Goal: Task Accomplishment & Management: Use online tool/utility

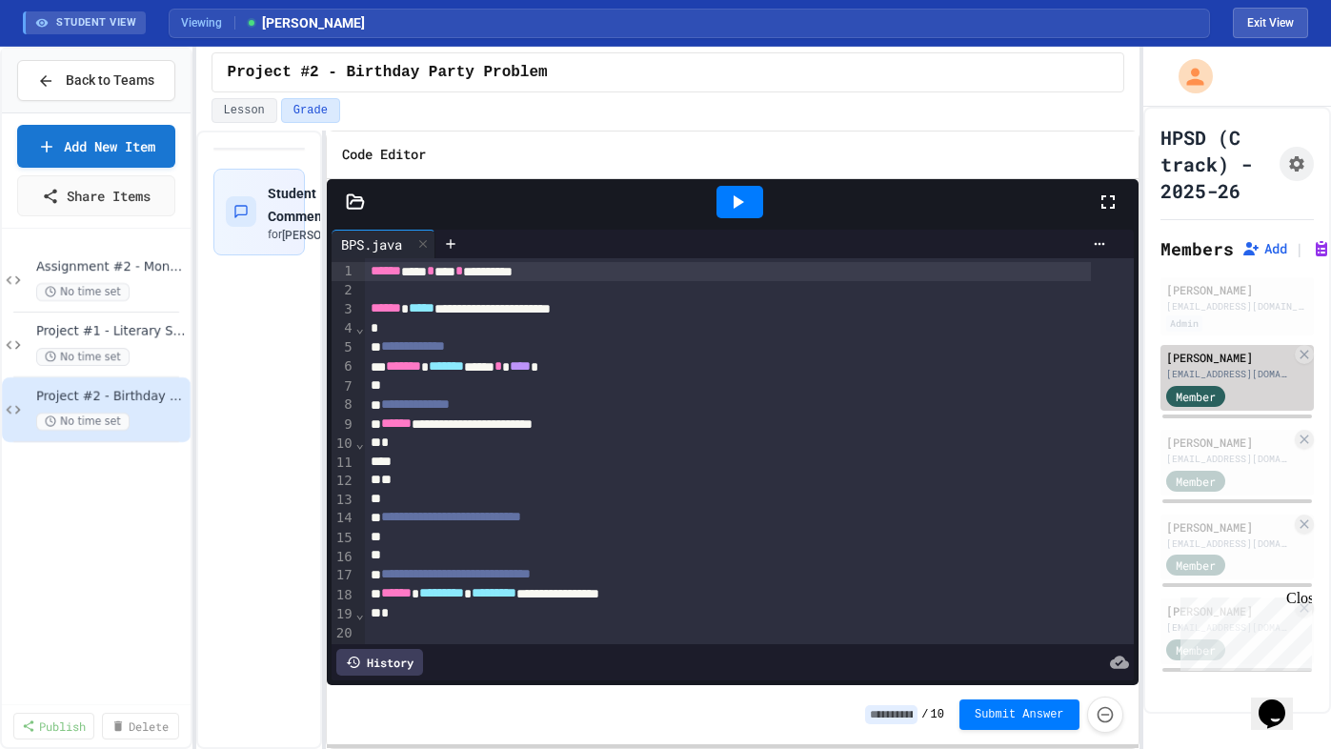
click at [1194, 362] on div "[PERSON_NAME]" at bounding box center [1228, 357] width 125 height 17
click at [1109, 201] on icon at bounding box center [1108, 202] width 23 height 23
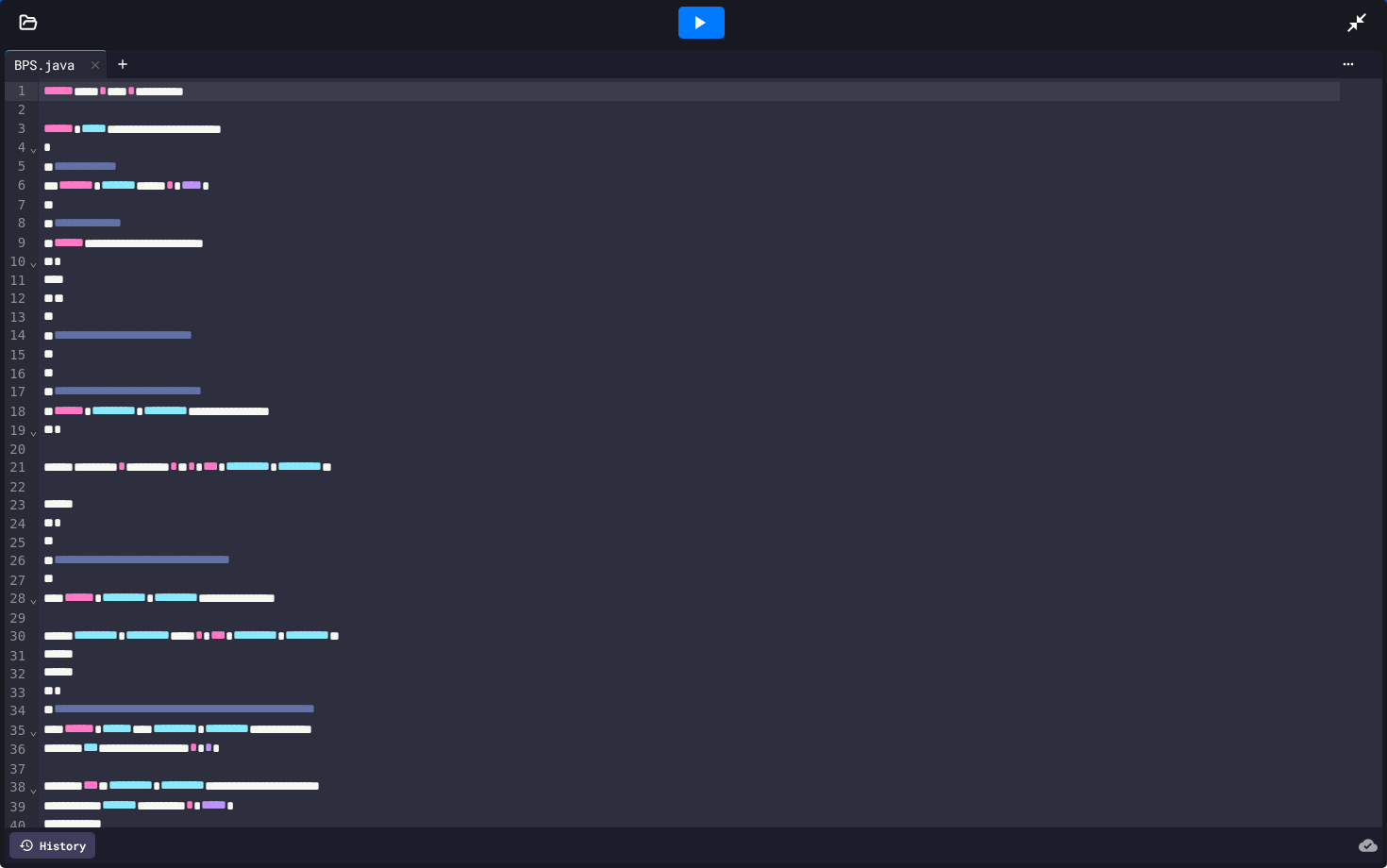
click at [33, 28] on icon at bounding box center [29, 21] width 16 height 13
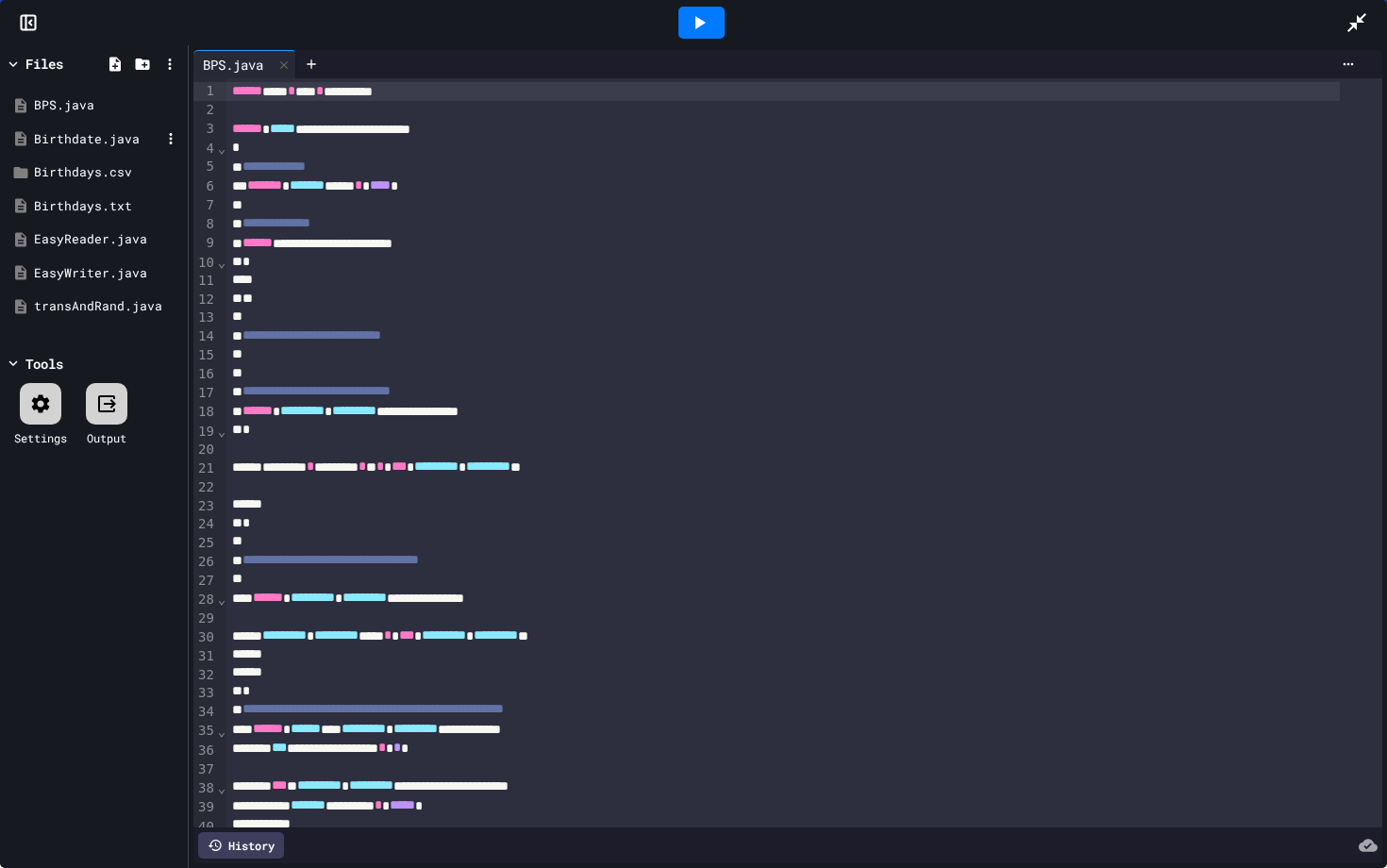
click at [95, 142] on div "Birthdate.java" at bounding box center [97, 139] width 127 height 19
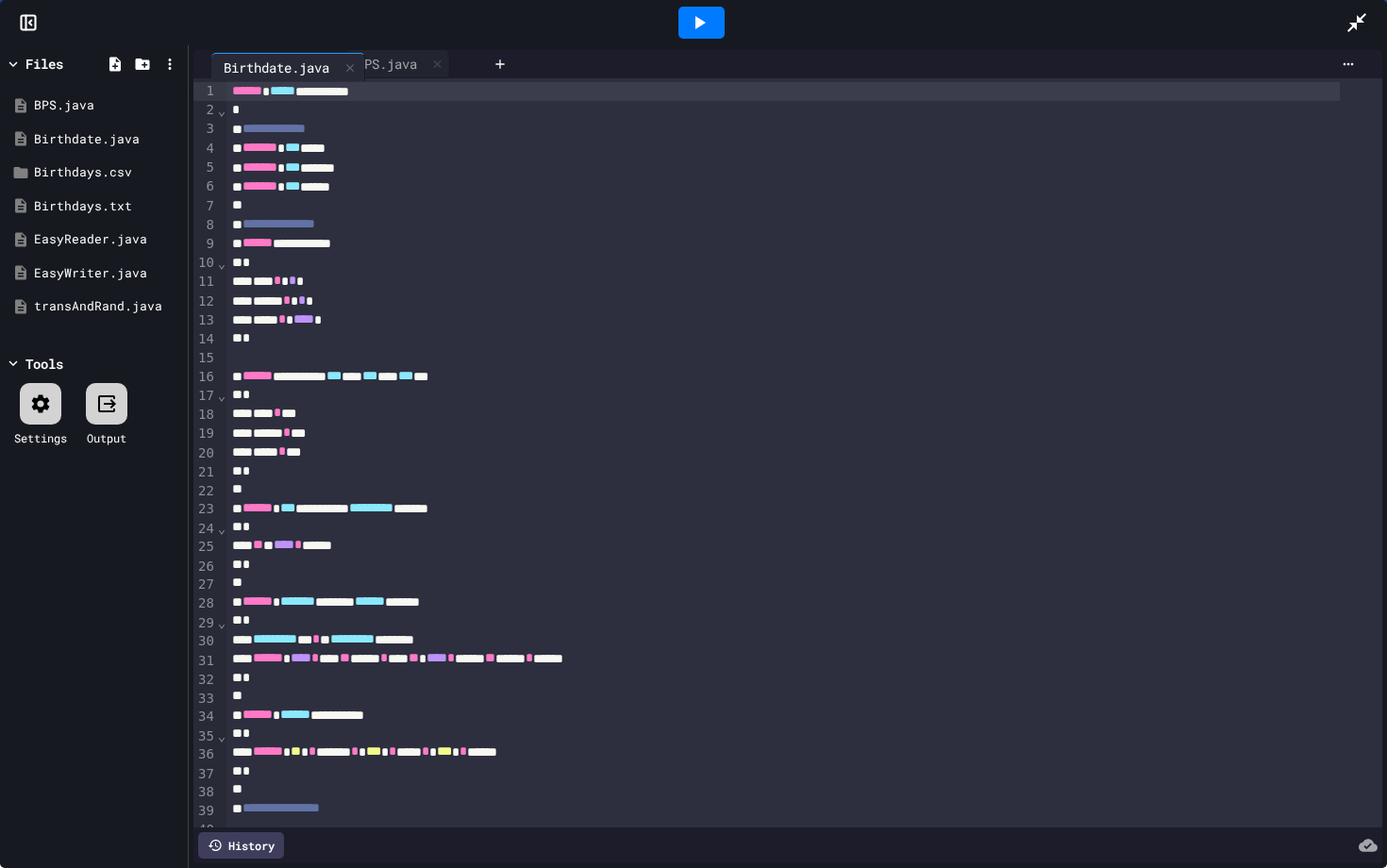
drag, startPoint x: 347, startPoint y: 65, endPoint x: 251, endPoint y: 68, distance: 96.0
click at [251, 68] on div "BPS.java Birthdate.java" at bounding box center [339, 64] width 291 height 29
drag, startPoint x: 368, startPoint y: 57, endPoint x: 258, endPoint y: 57, distance: 110.0
click at [258, 57] on div "BPS.java Birthdate.java" at bounding box center [339, 64] width 291 height 29
click at [1317, 26] on icon at bounding box center [1356, 22] width 23 height 23
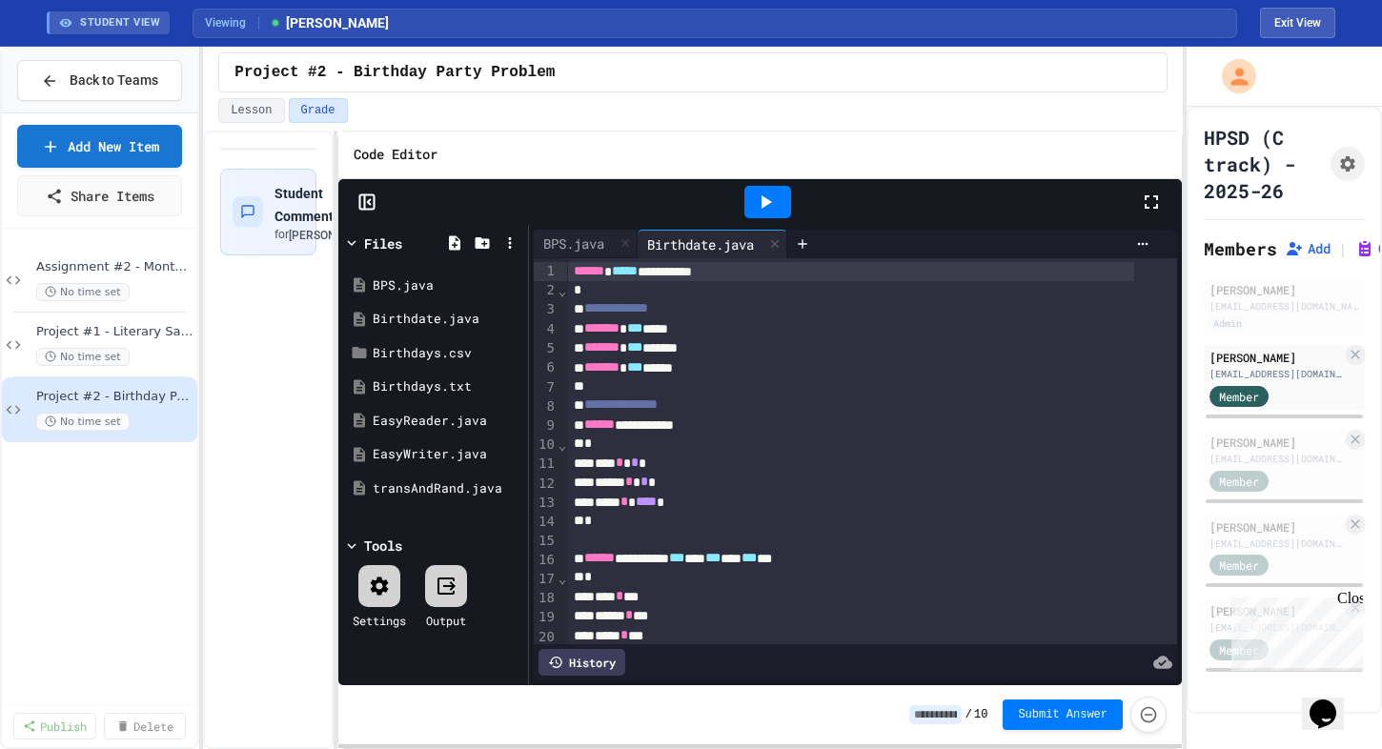
click at [1155, 206] on icon at bounding box center [1151, 202] width 23 height 23
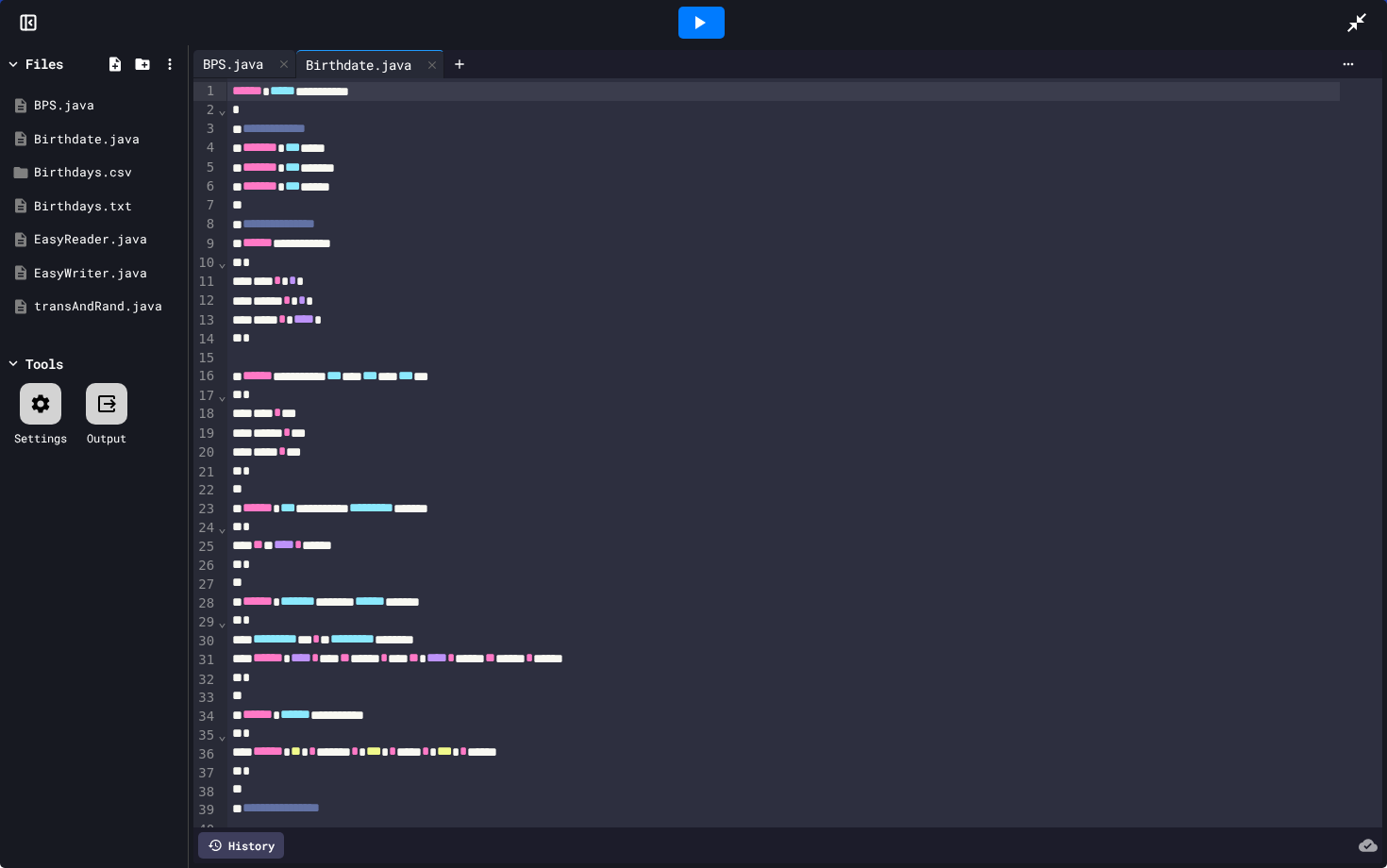
click at [250, 73] on div "BPS.java" at bounding box center [245, 64] width 103 height 29
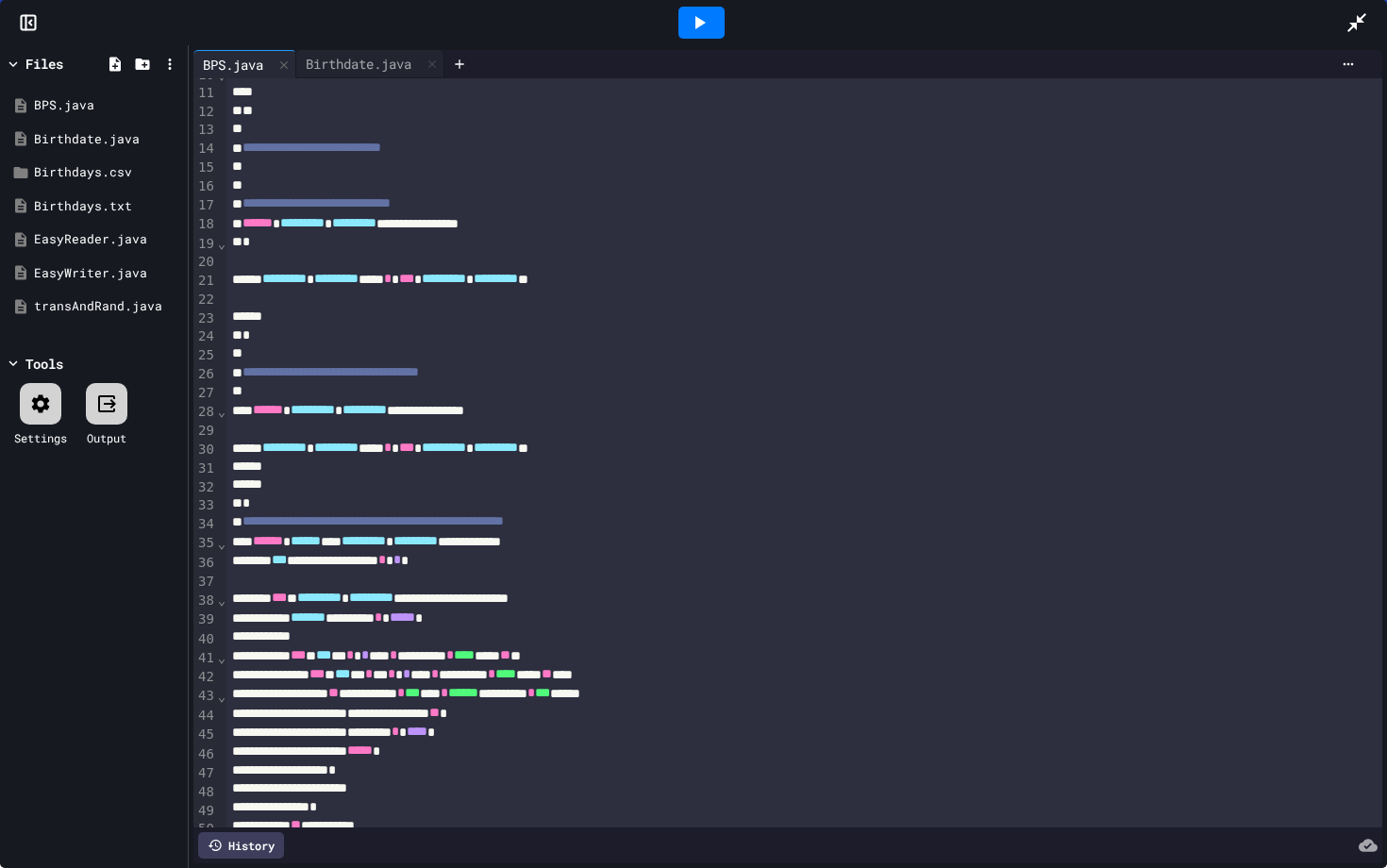
scroll to position [166, 0]
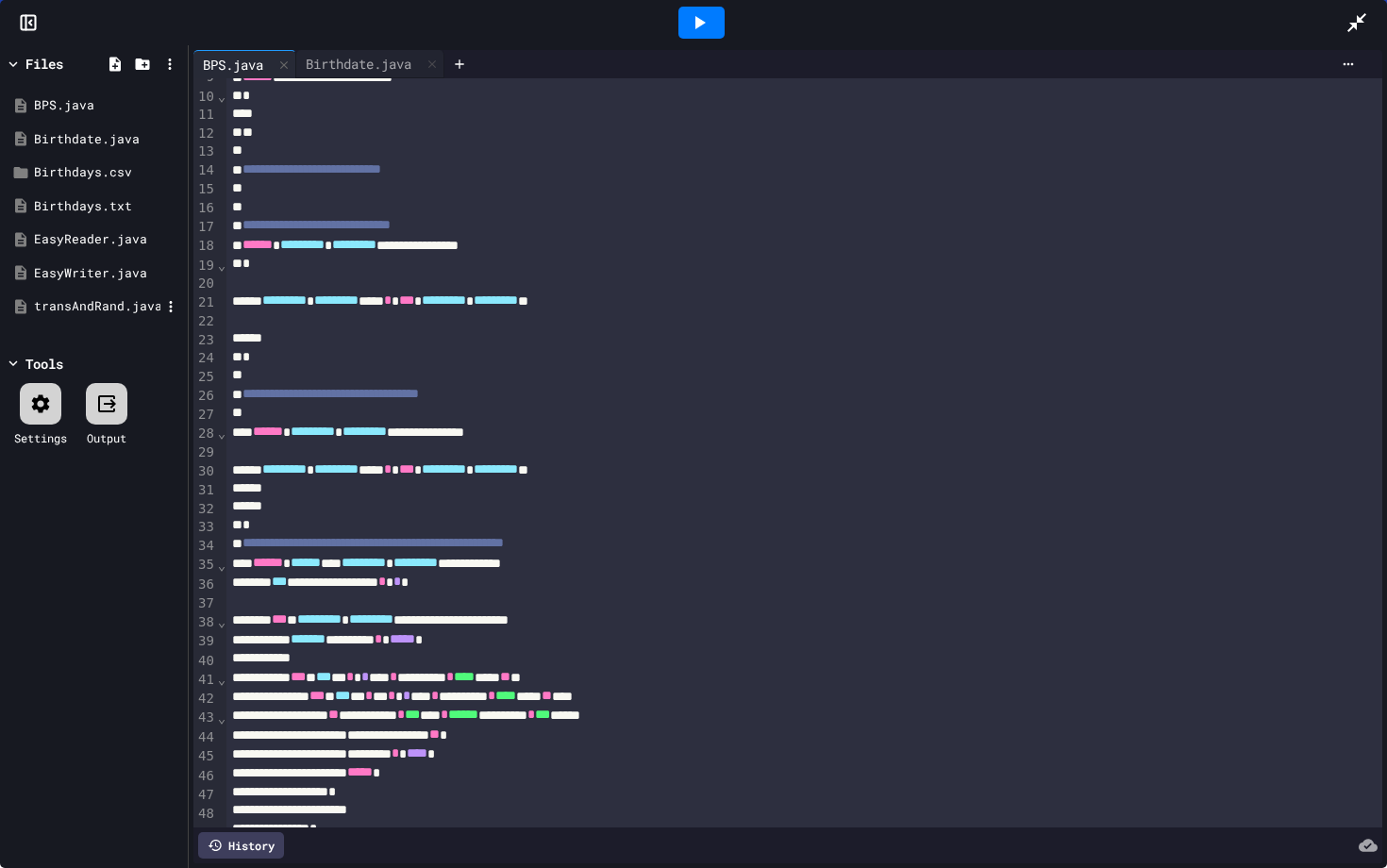
click at [110, 305] on div "transAndRand.java" at bounding box center [97, 306] width 127 height 19
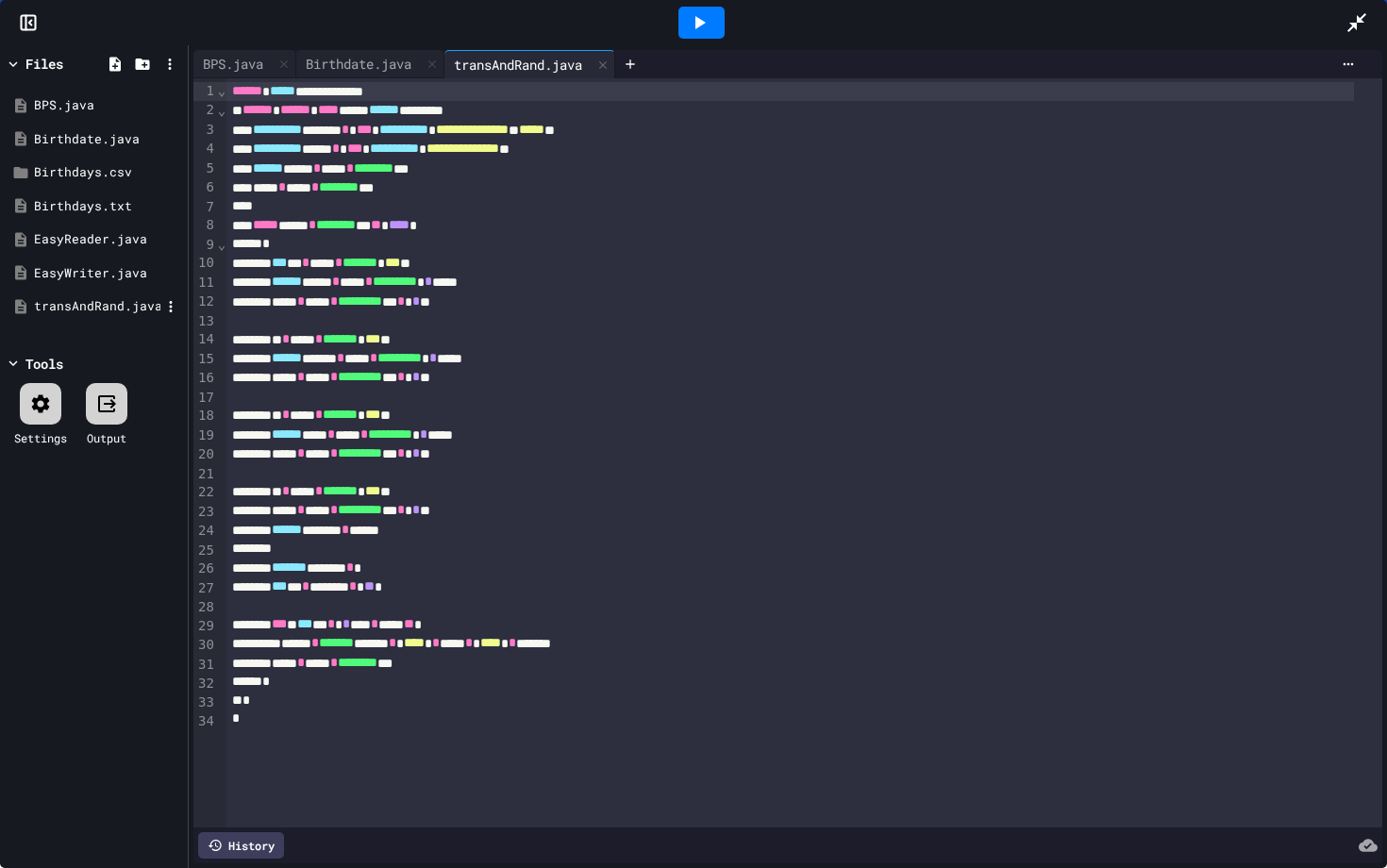
click at [110, 305] on div "transAndRand.java" at bounding box center [97, 306] width 127 height 19
click at [109, 205] on div "Birthdays.txt" at bounding box center [97, 206] width 127 height 19
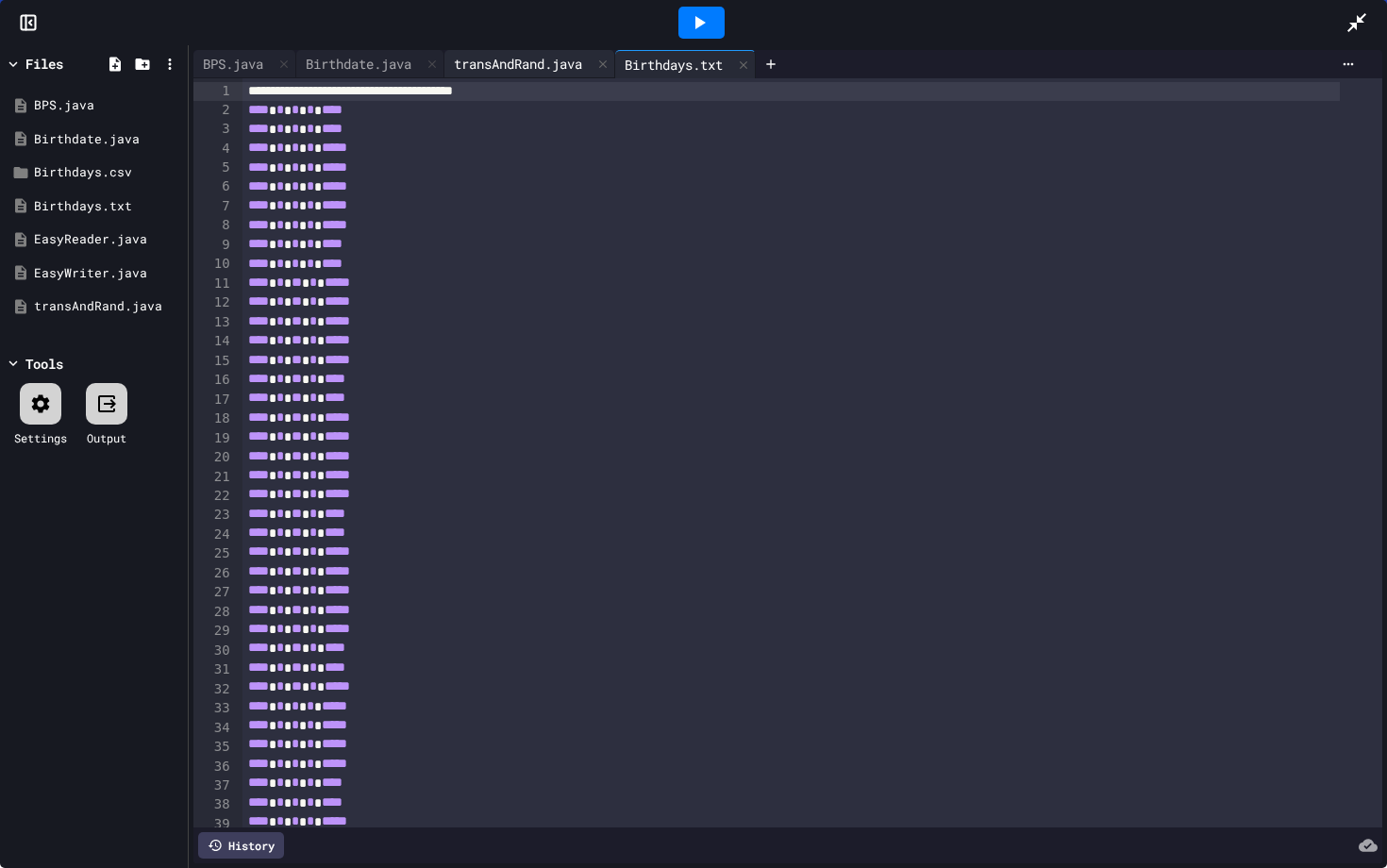
click at [483, 67] on div "transAndRand.java" at bounding box center [518, 63] width 148 height 20
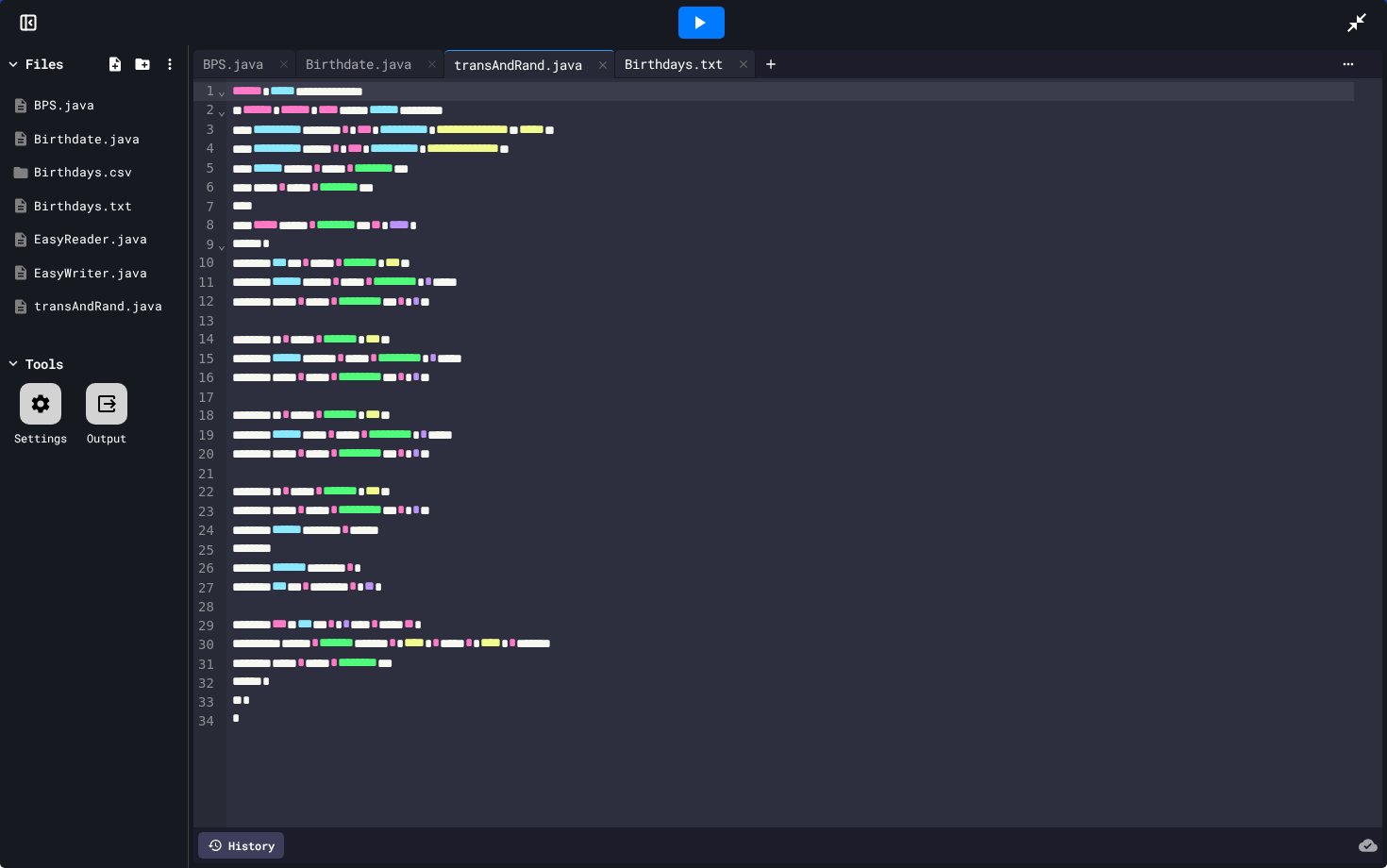
click at [710, 70] on div "Birthdays.txt" at bounding box center [673, 63] width 117 height 20
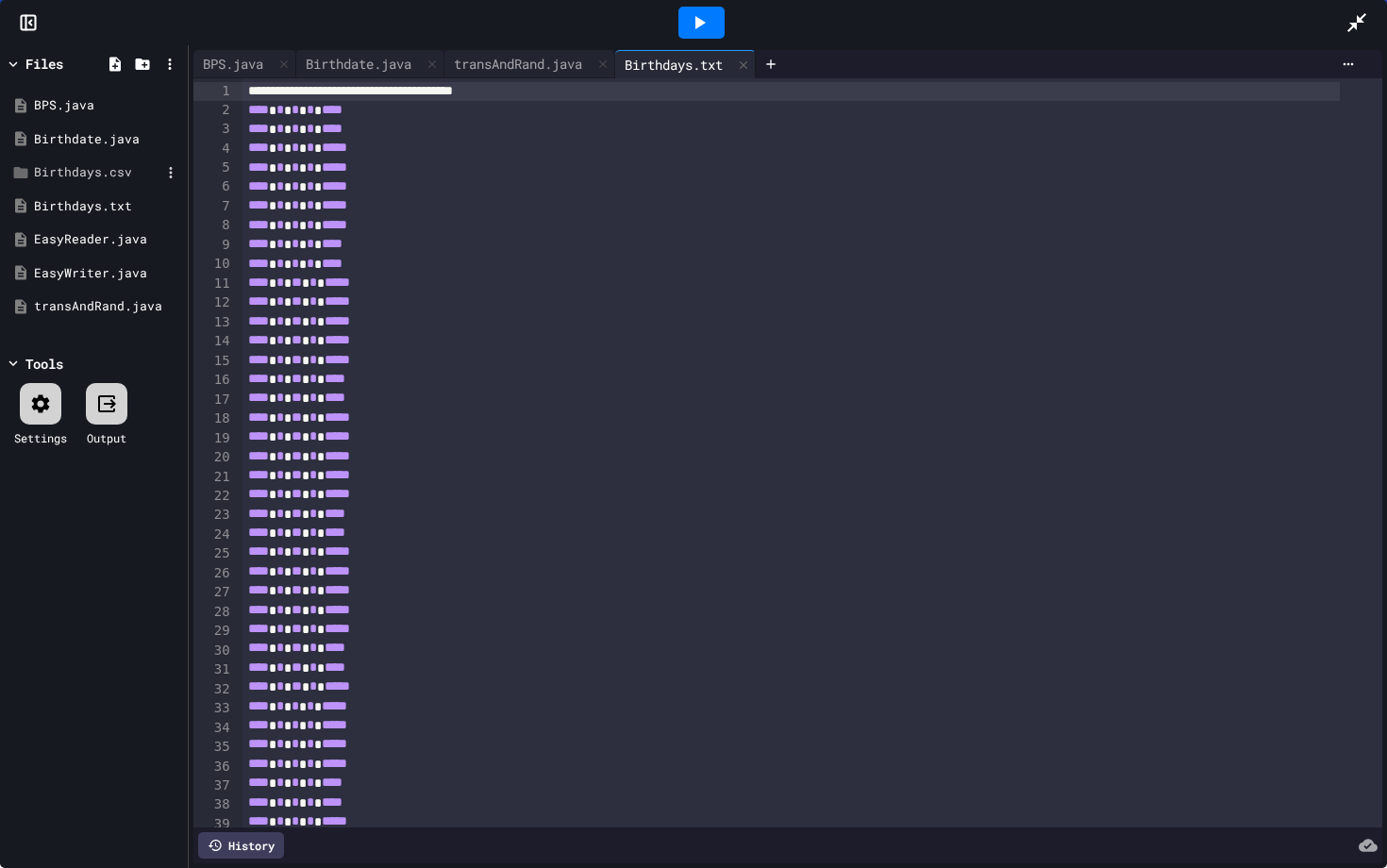
click at [89, 173] on div "Birthdays.csv" at bounding box center [97, 172] width 127 height 19
click at [248, 69] on div "BPS.java" at bounding box center [233, 63] width 79 height 20
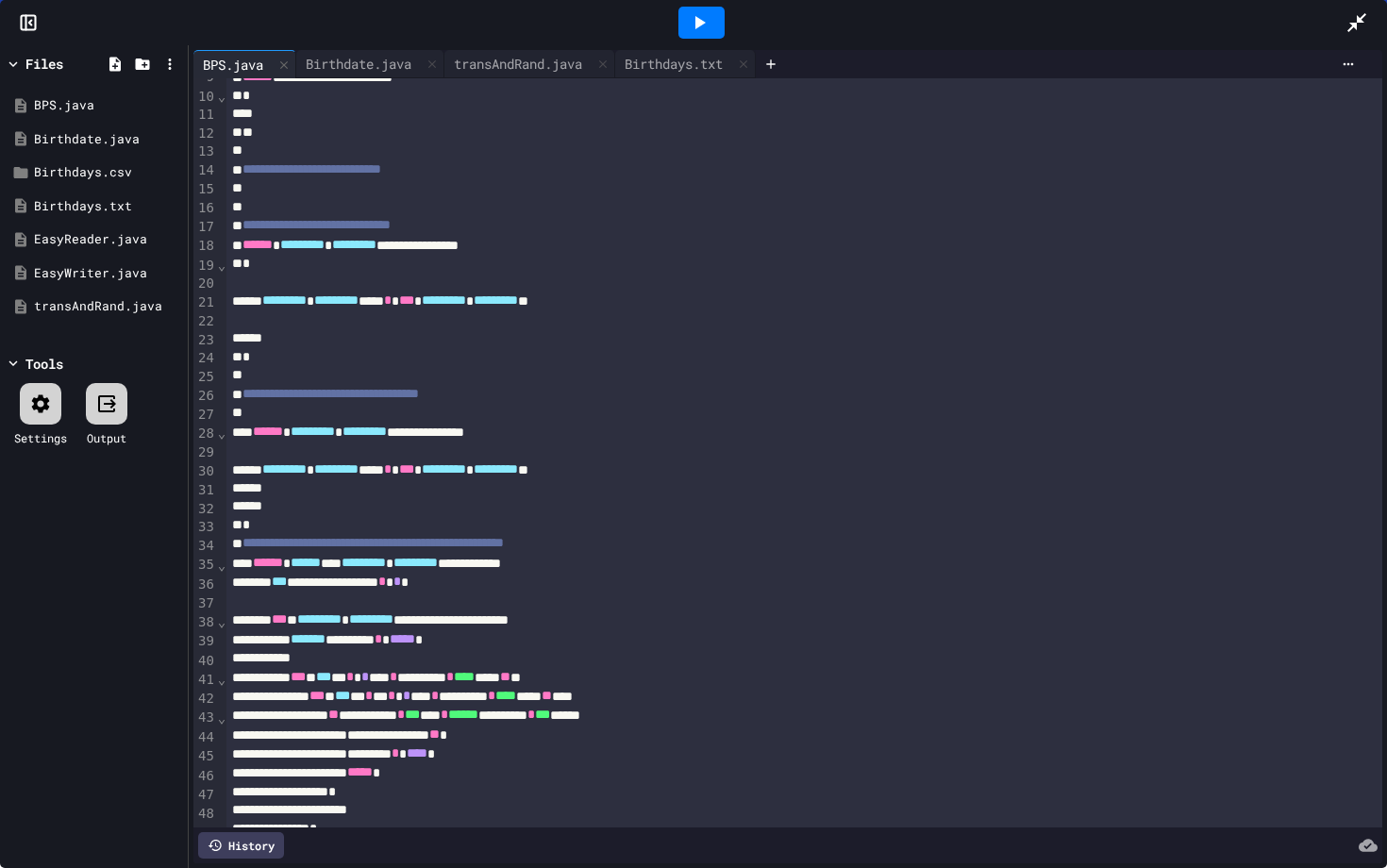
click at [1317, 30] on icon at bounding box center [1356, 22] width 23 height 23
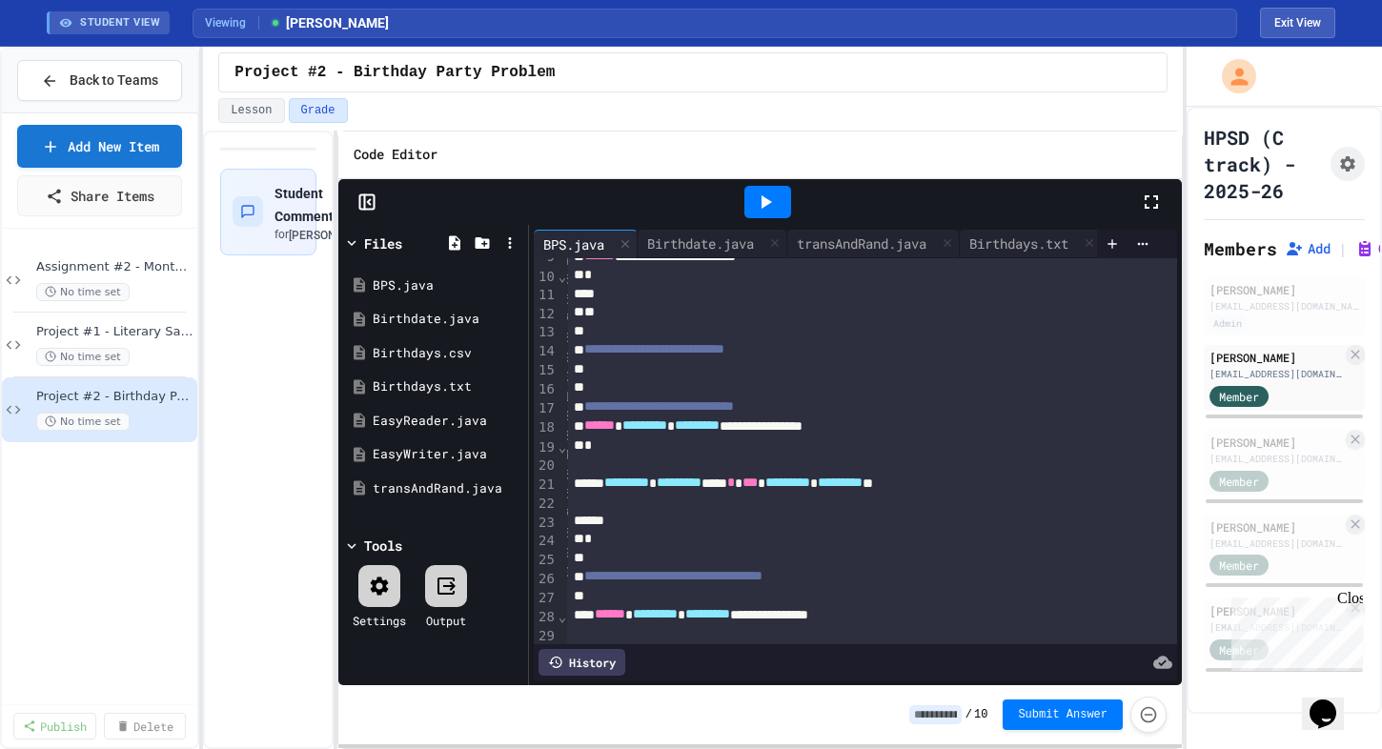
click at [1156, 203] on icon at bounding box center [1150, 201] width 13 height 13
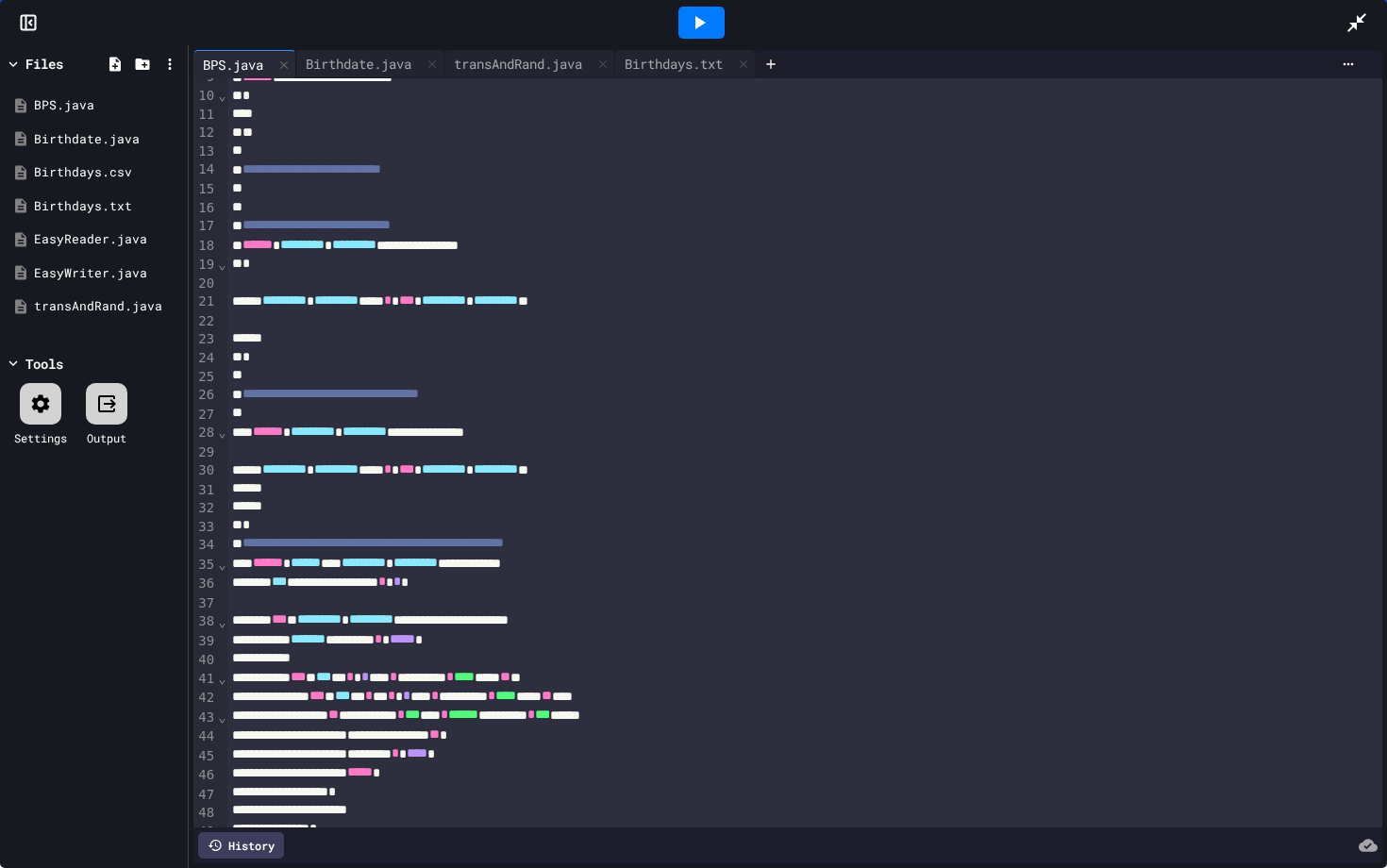
click at [1317, 15] on icon at bounding box center [1356, 22] width 23 height 23
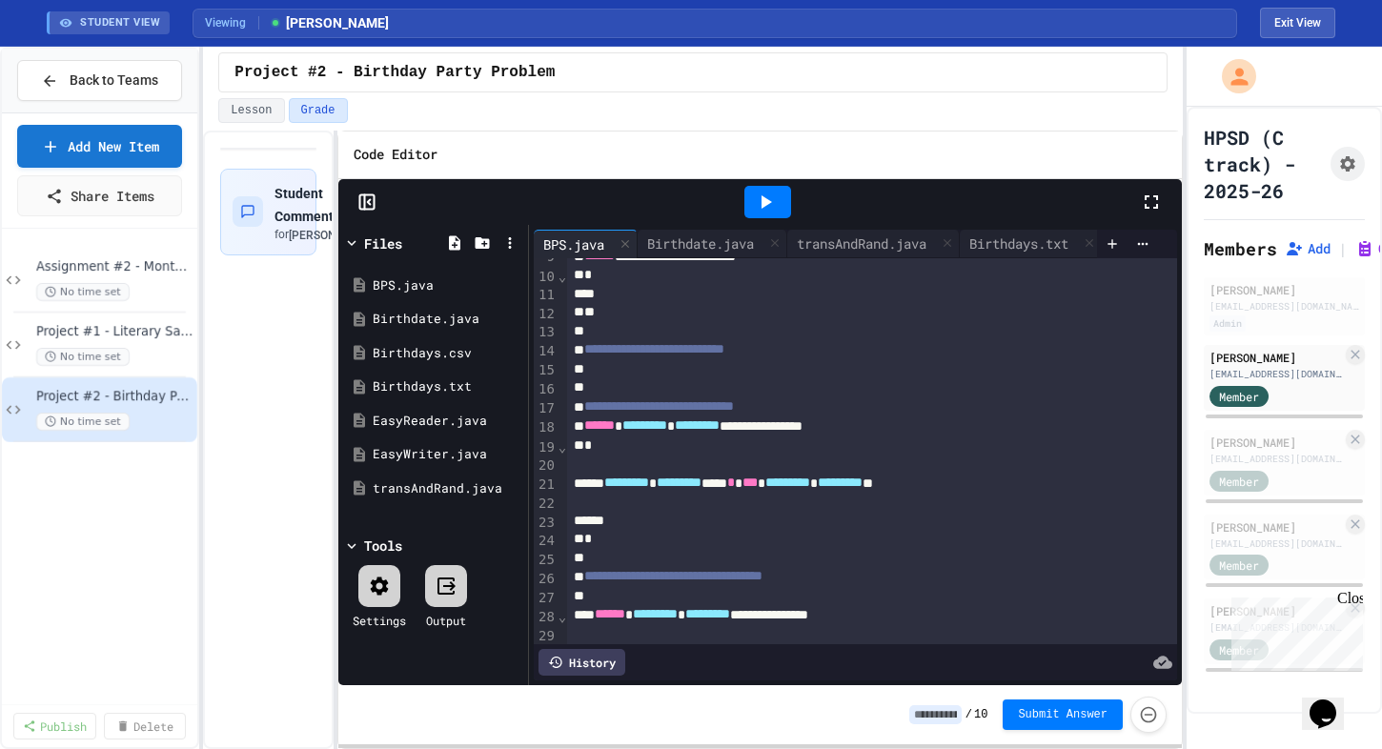
click at [1148, 202] on icon at bounding box center [1151, 202] width 23 height 23
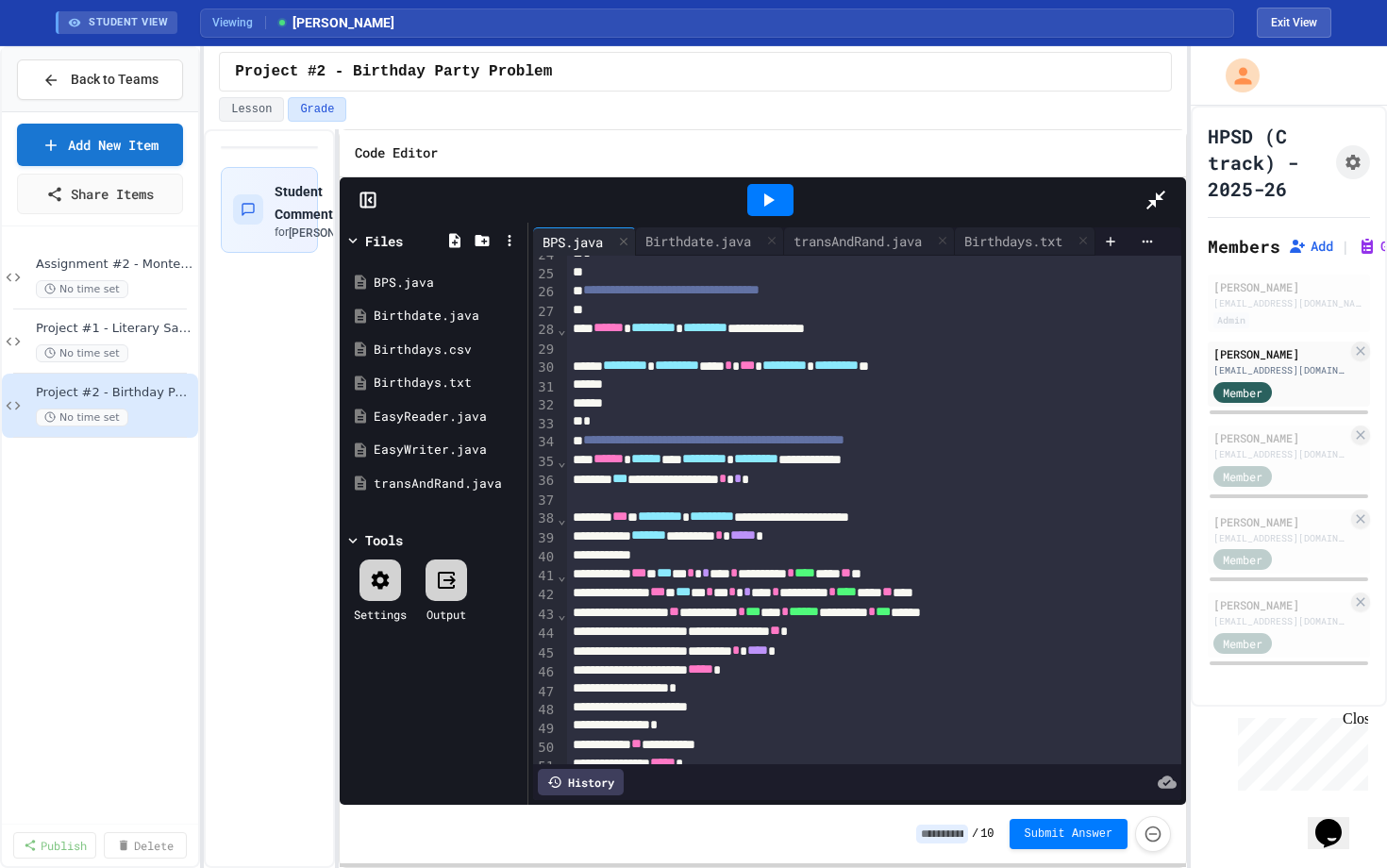
scroll to position [387, 0]
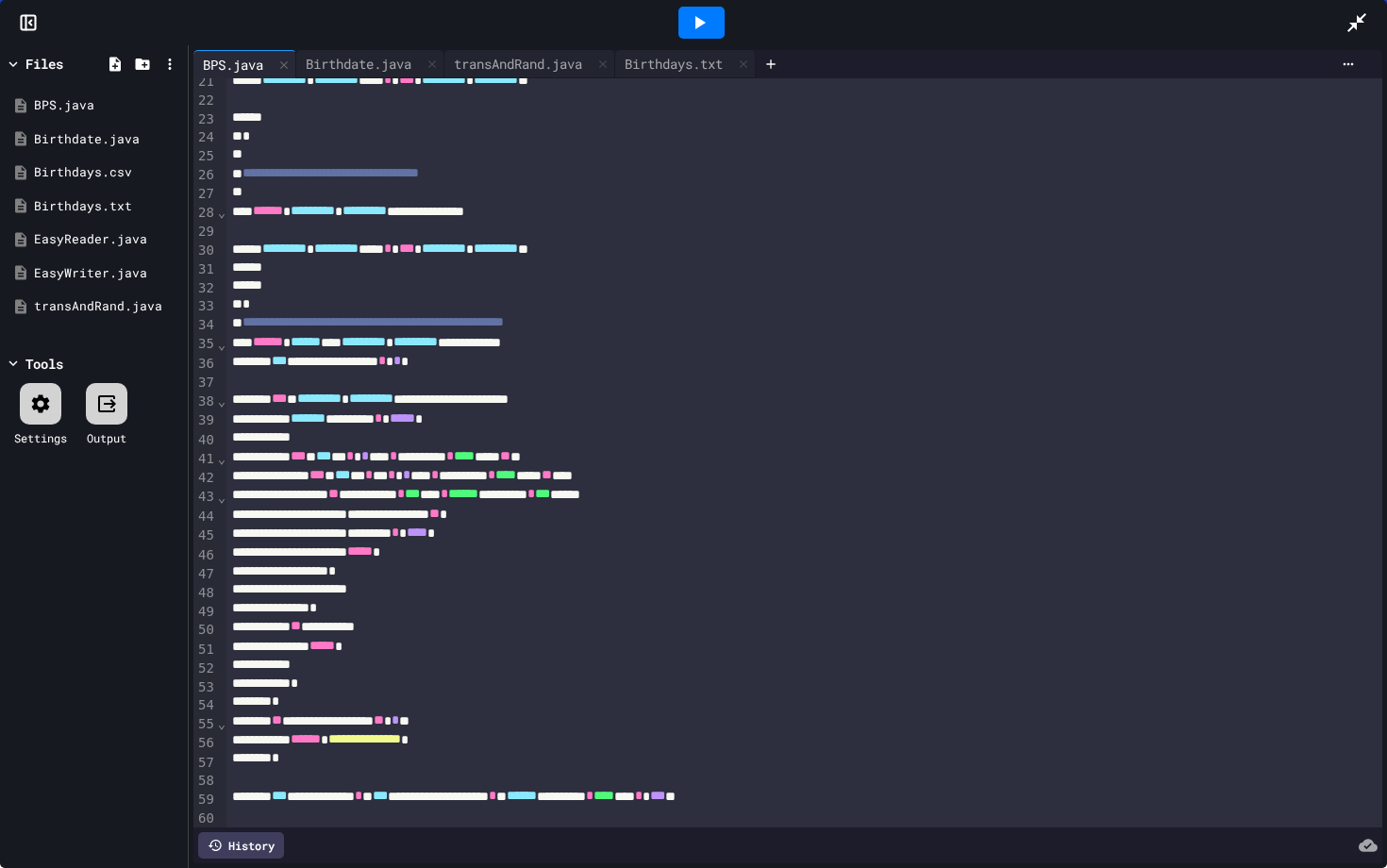
click at [1317, 36] on div at bounding box center [1366, 22] width 42 height 50
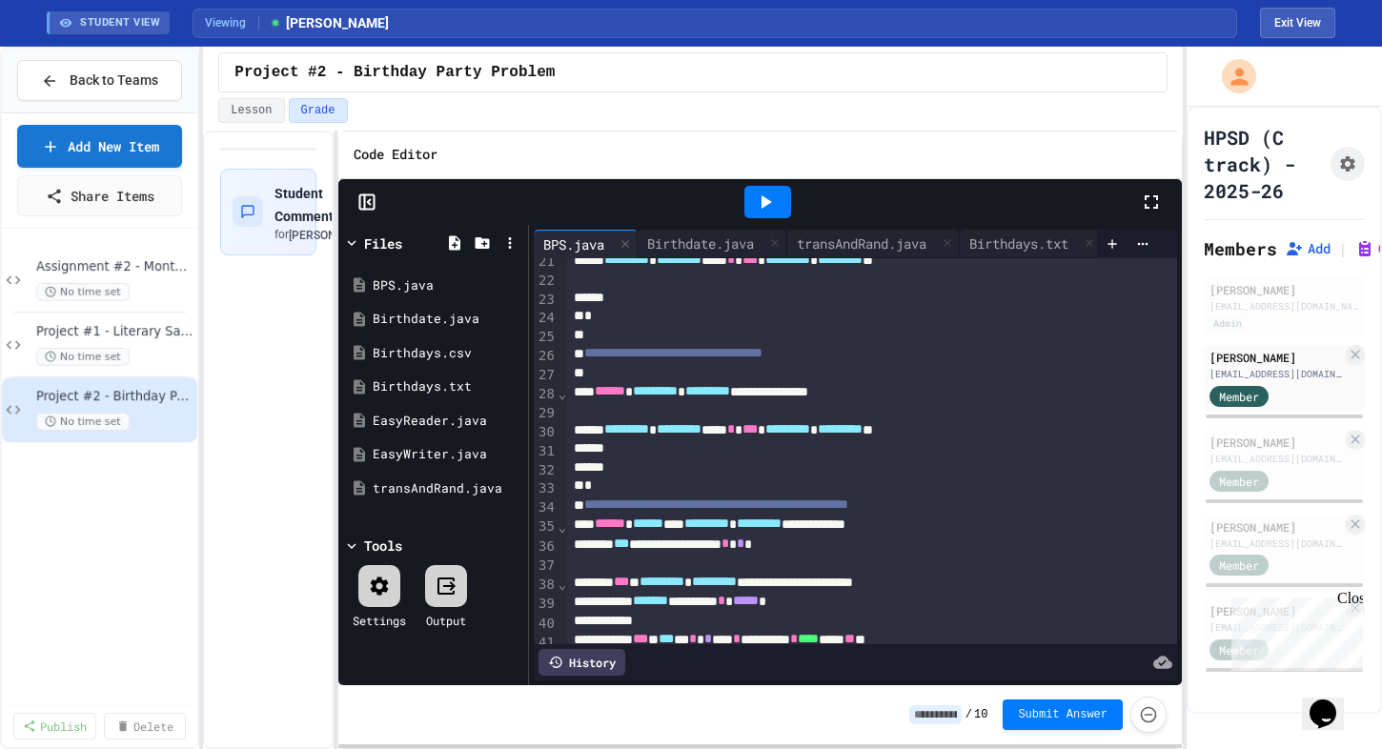
click at [1156, 202] on icon at bounding box center [1151, 202] width 23 height 23
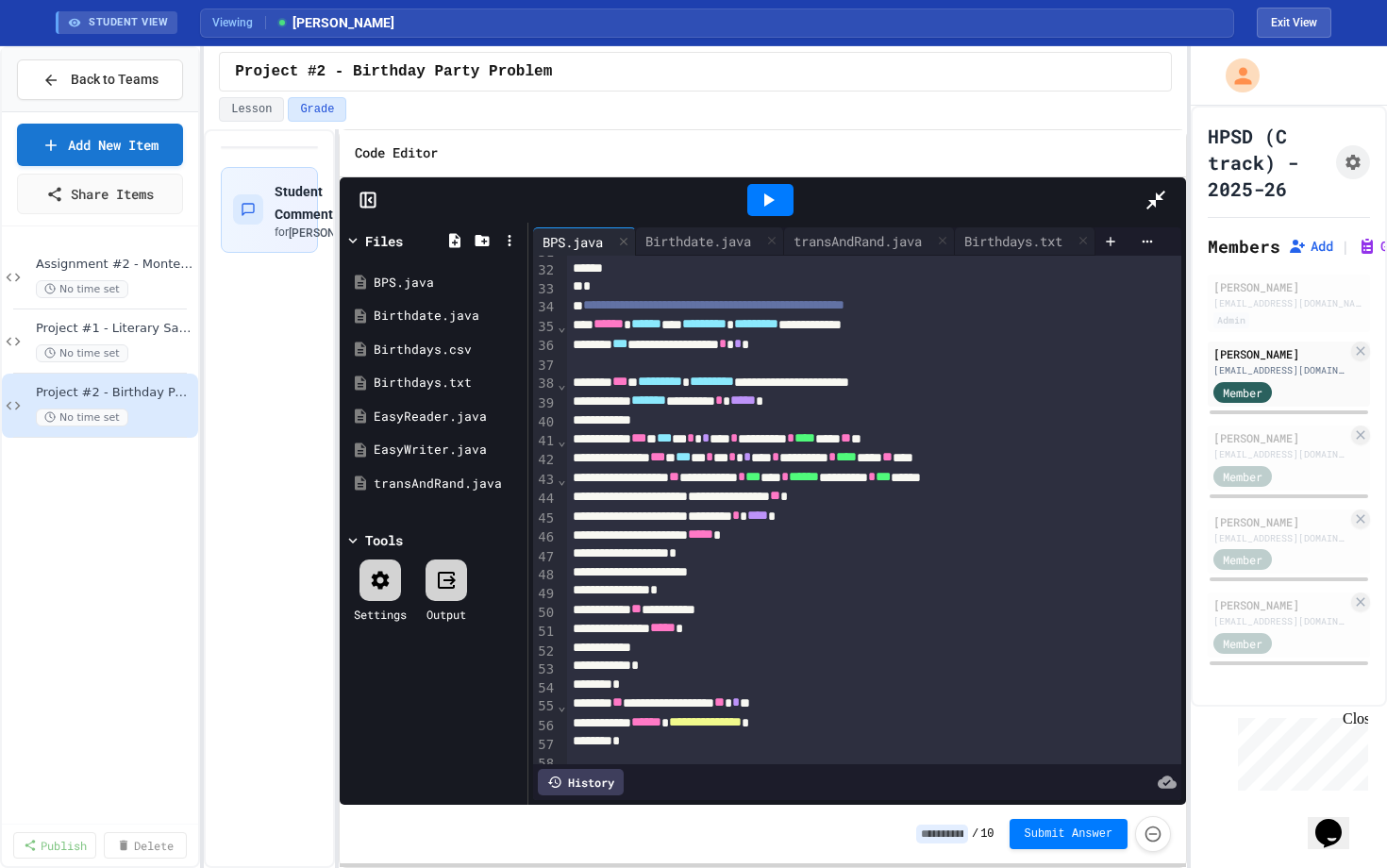
scroll to position [582, 0]
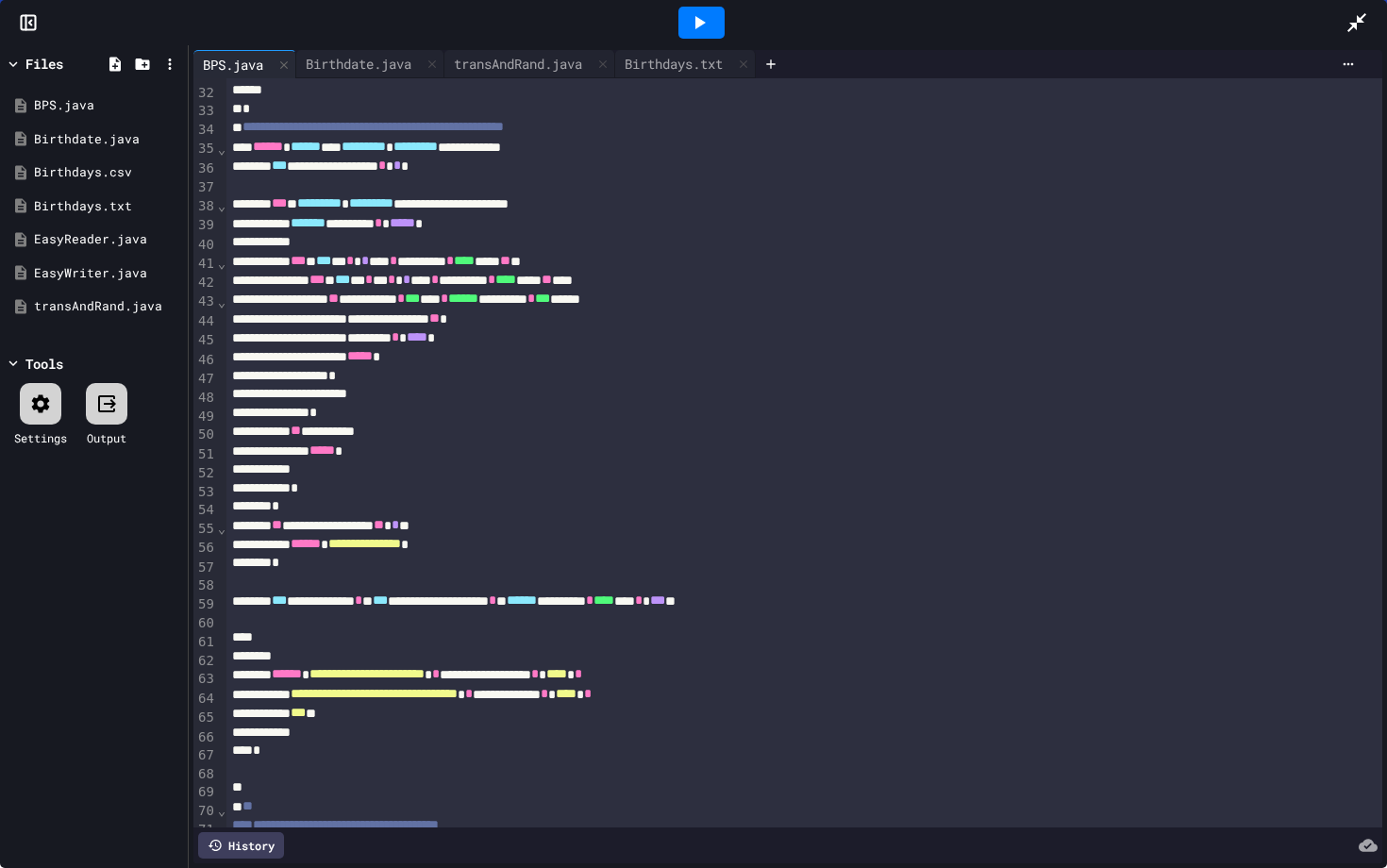
click at [1317, 28] on icon at bounding box center [1356, 22] width 23 height 23
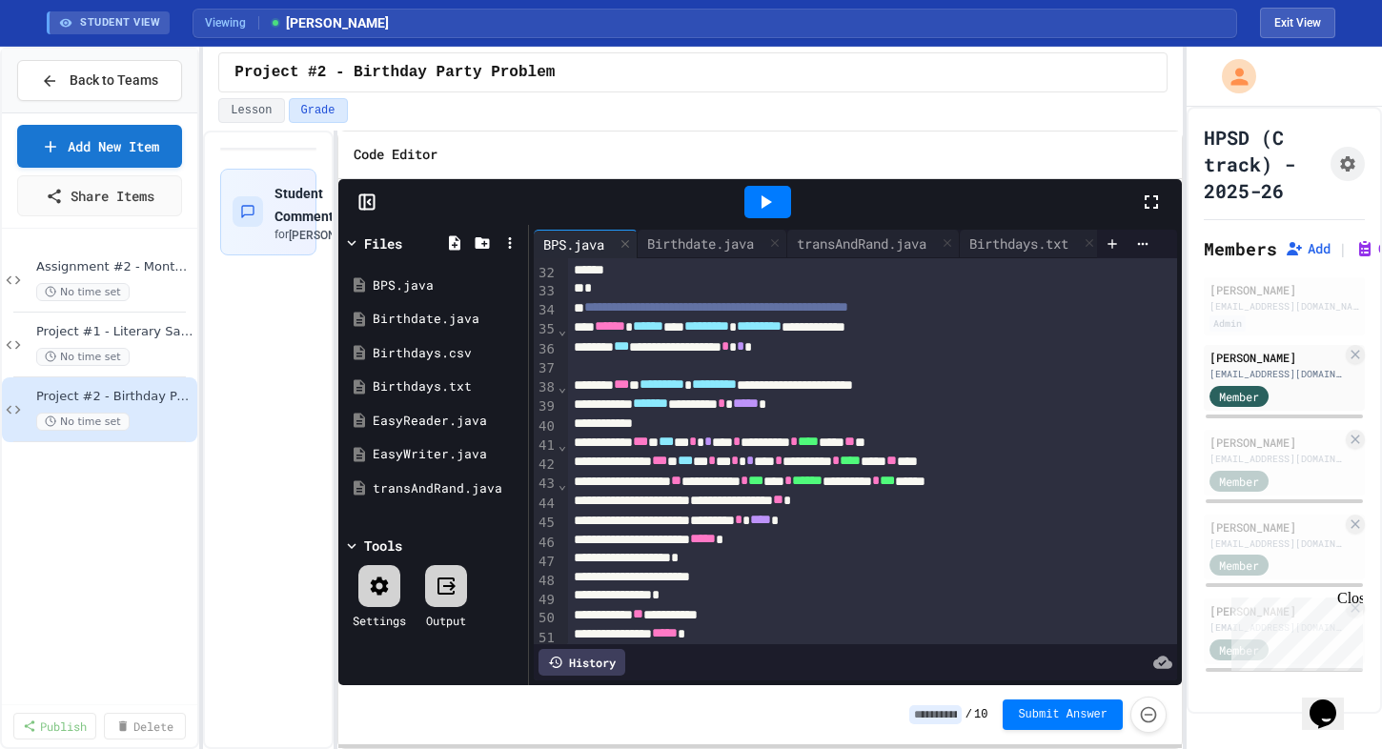
click at [1157, 204] on icon at bounding box center [1150, 201] width 13 height 13
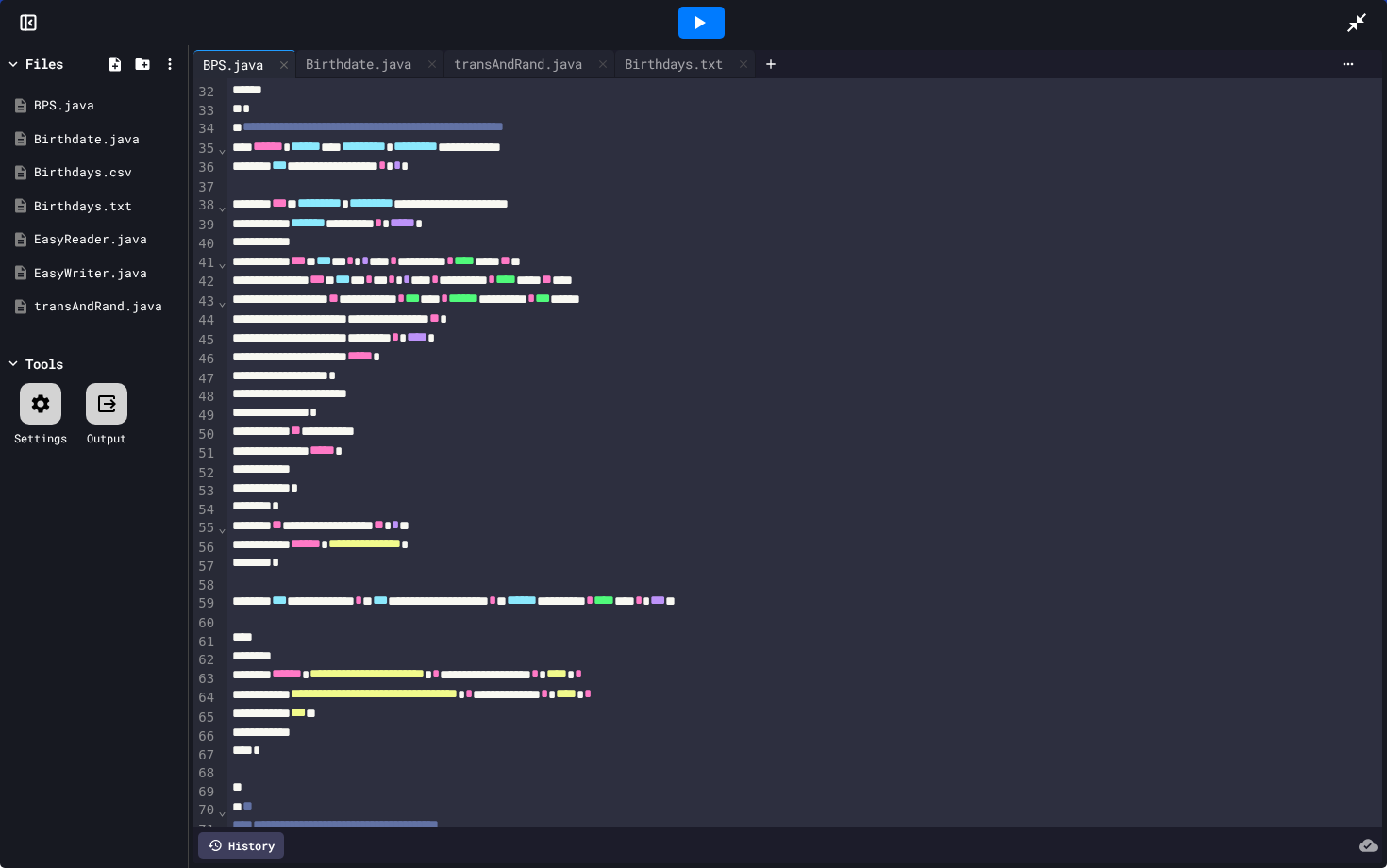
click at [1317, 14] on div at bounding box center [1366, 22] width 42 height 50
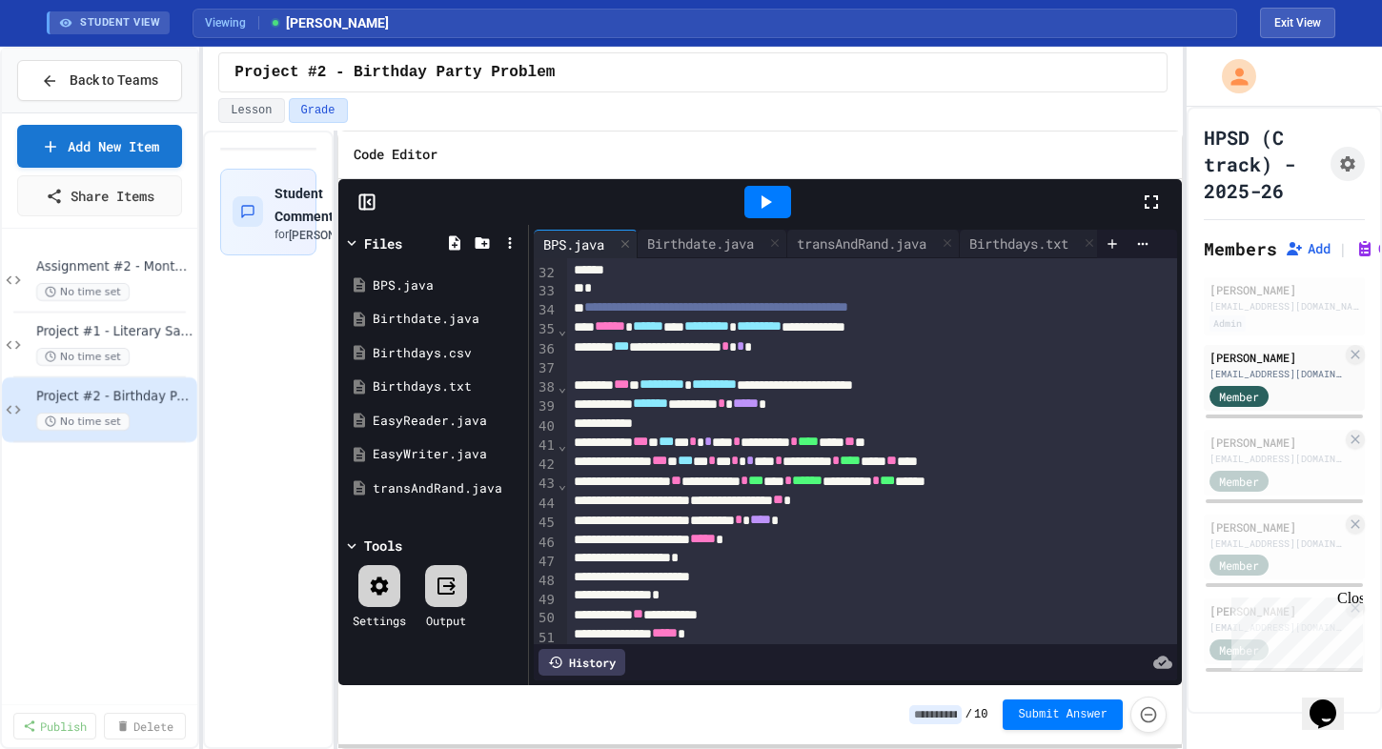
click at [1156, 206] on icon at bounding box center [1150, 201] width 13 height 13
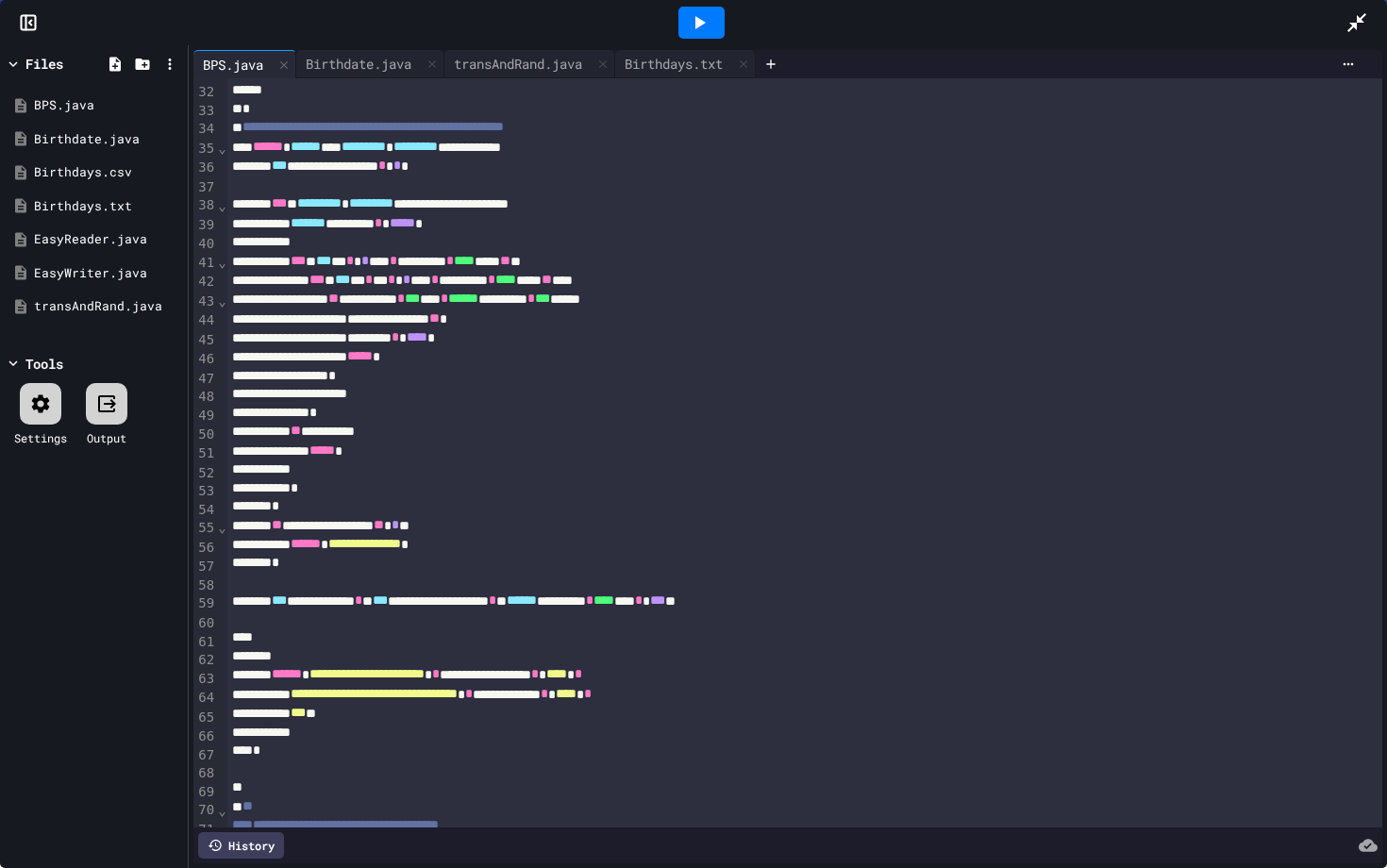
click at [1317, 14] on icon at bounding box center [1356, 22] width 23 height 23
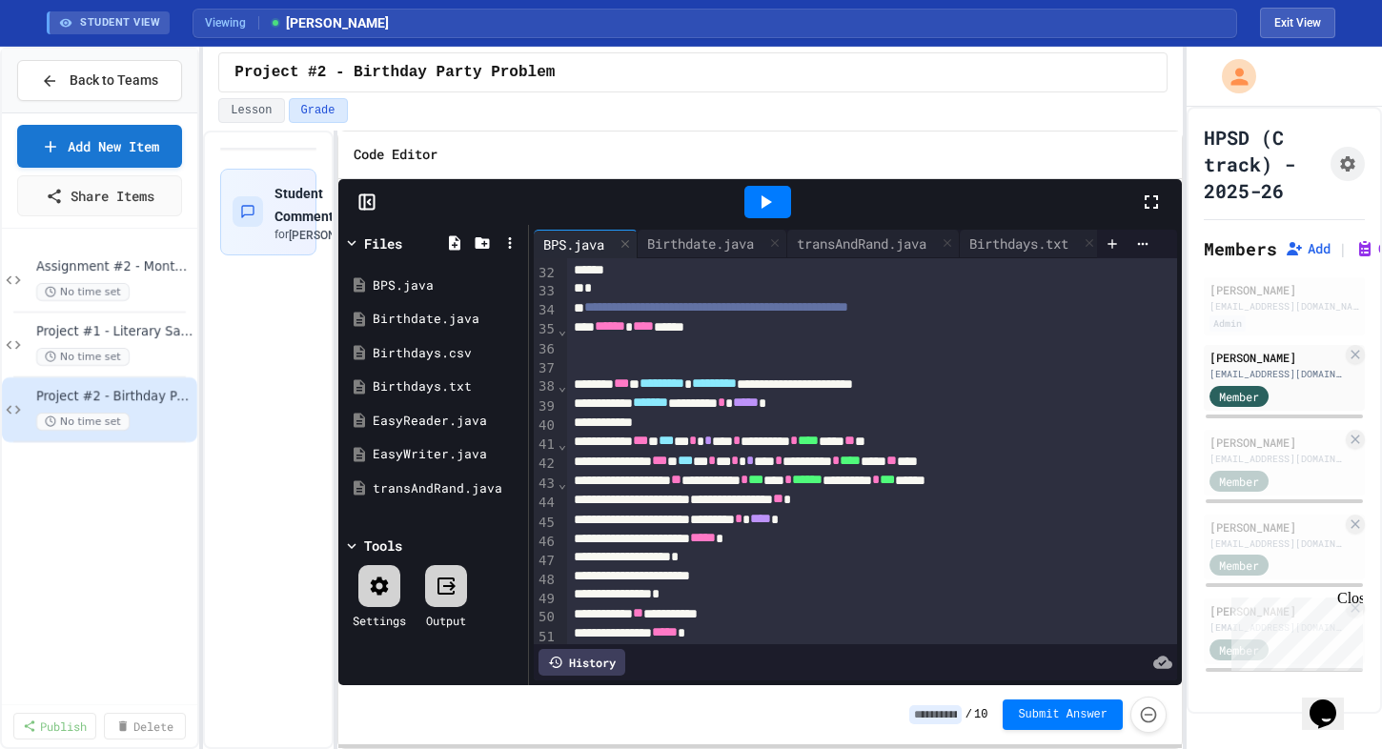
click at [1158, 201] on icon at bounding box center [1151, 202] width 23 height 23
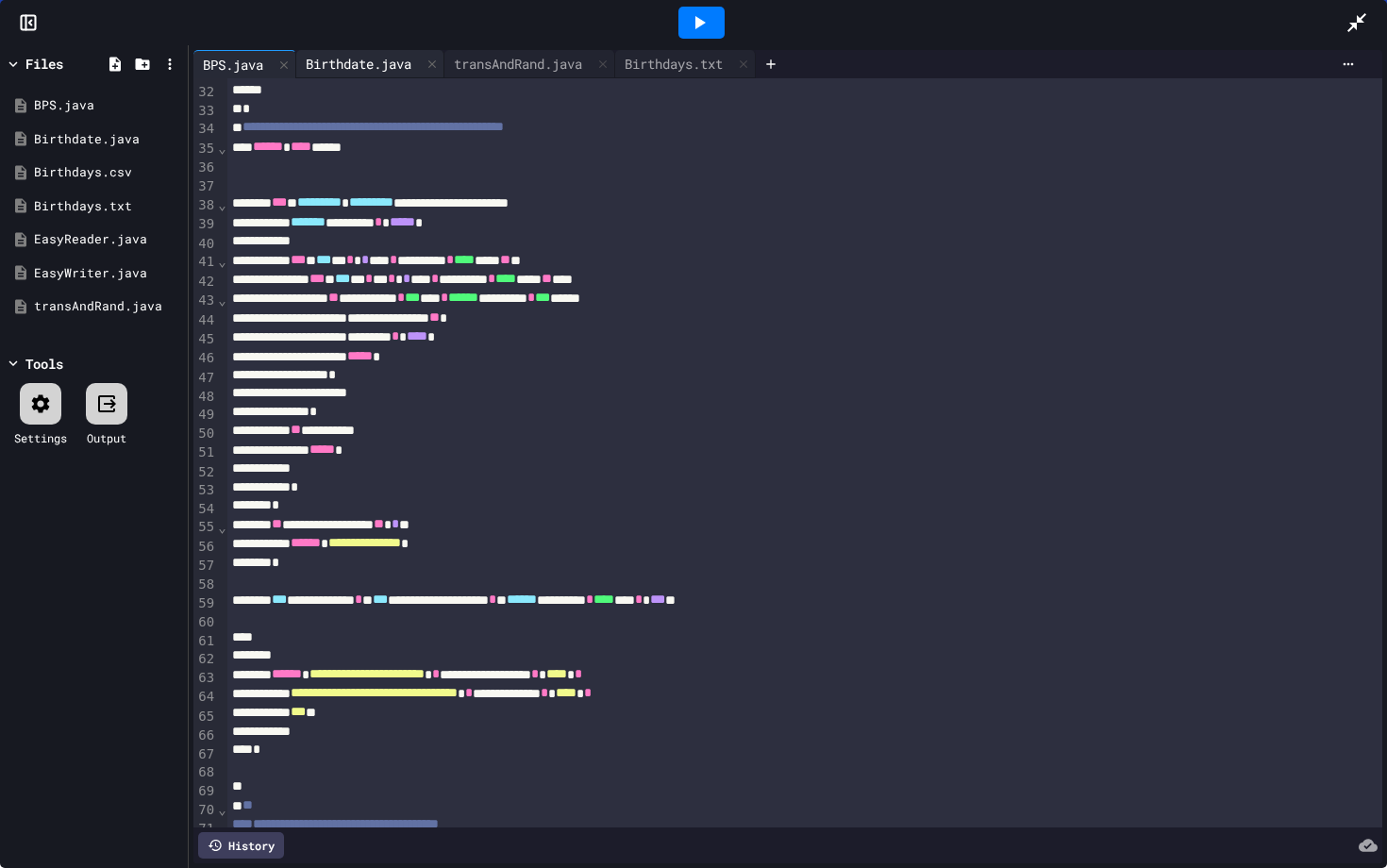
click at [384, 73] on div "Birthdate.java" at bounding box center [370, 64] width 149 height 29
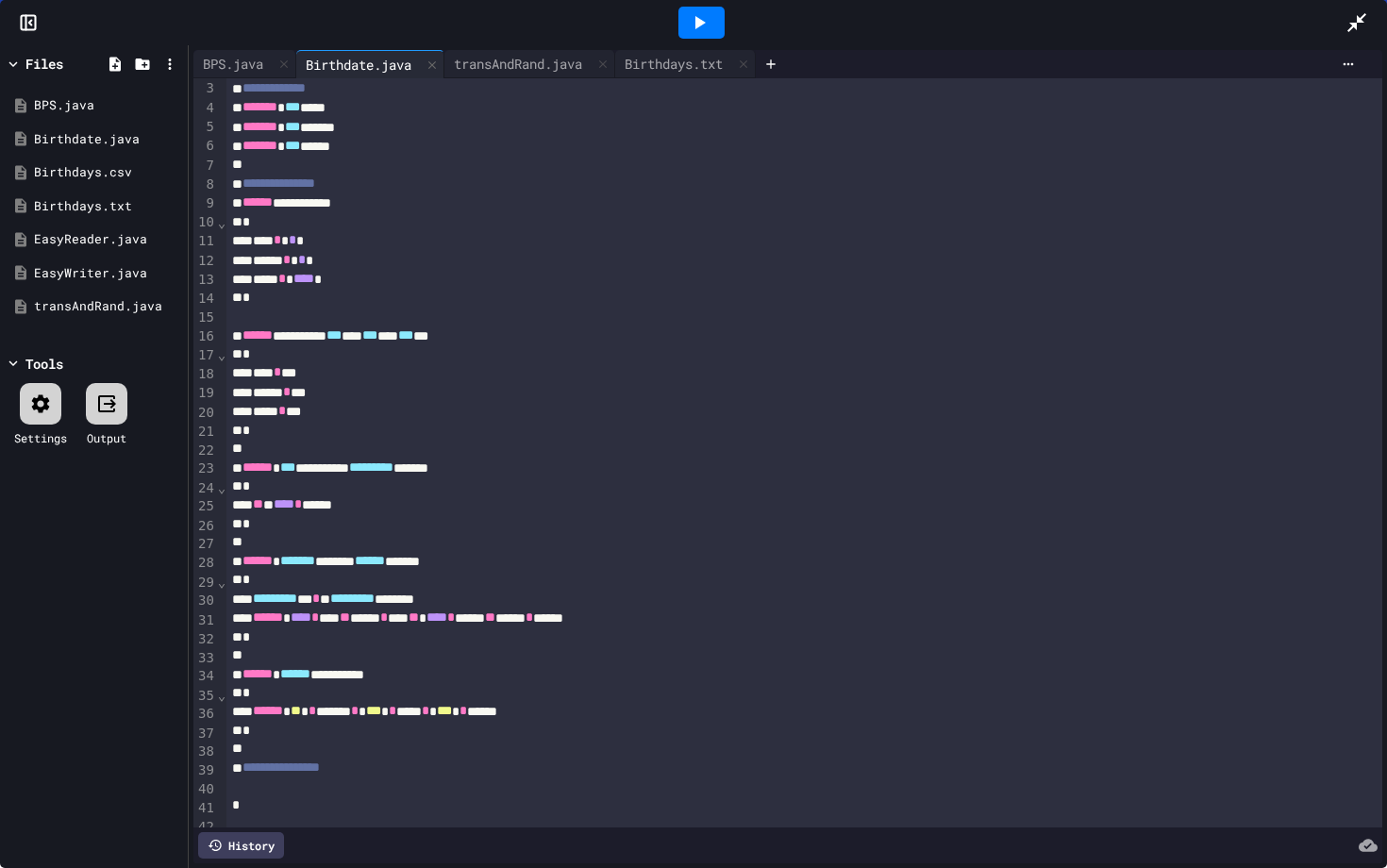
scroll to position [81, 0]
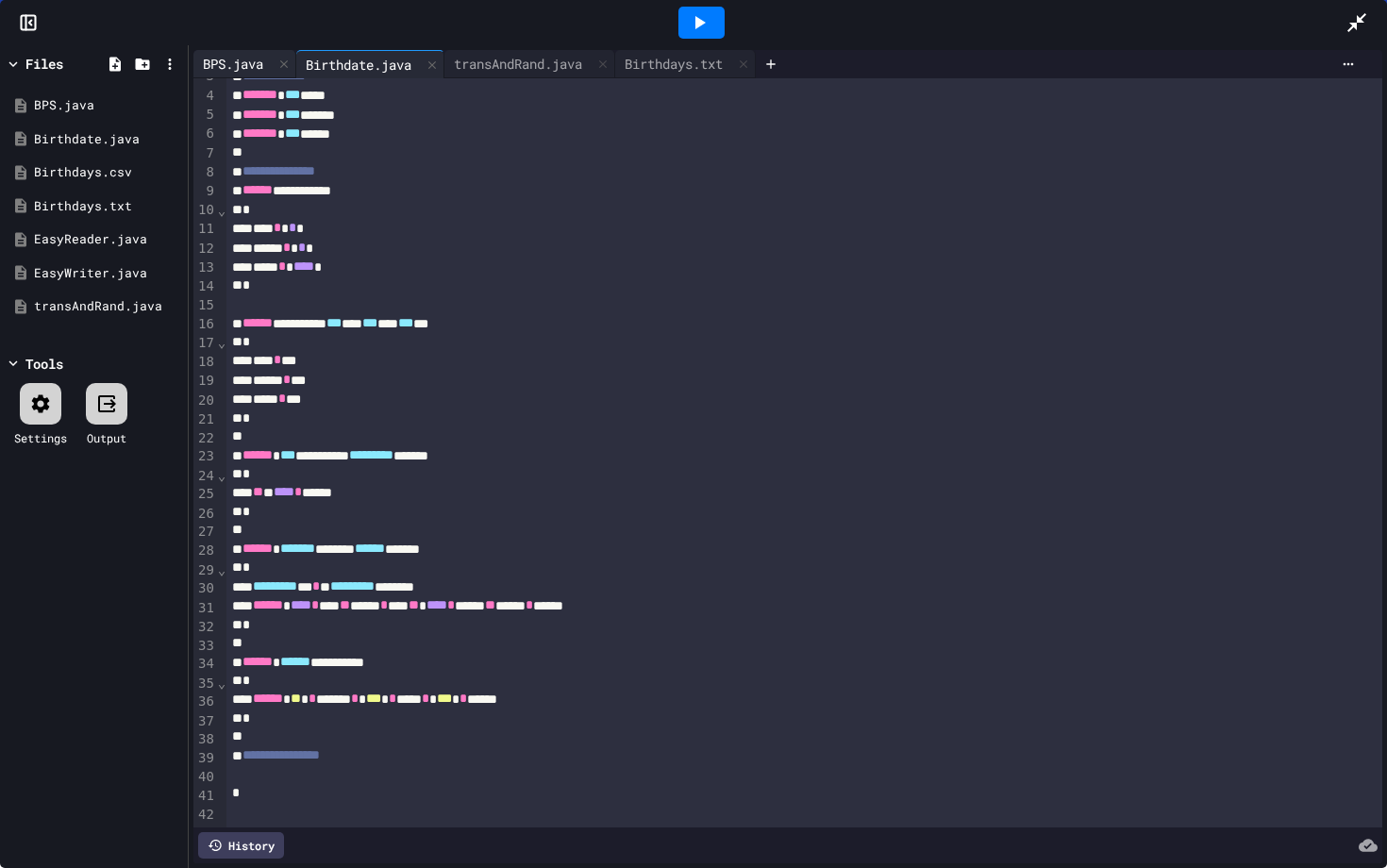
click at [241, 62] on div "BPS.java" at bounding box center [233, 63] width 79 height 20
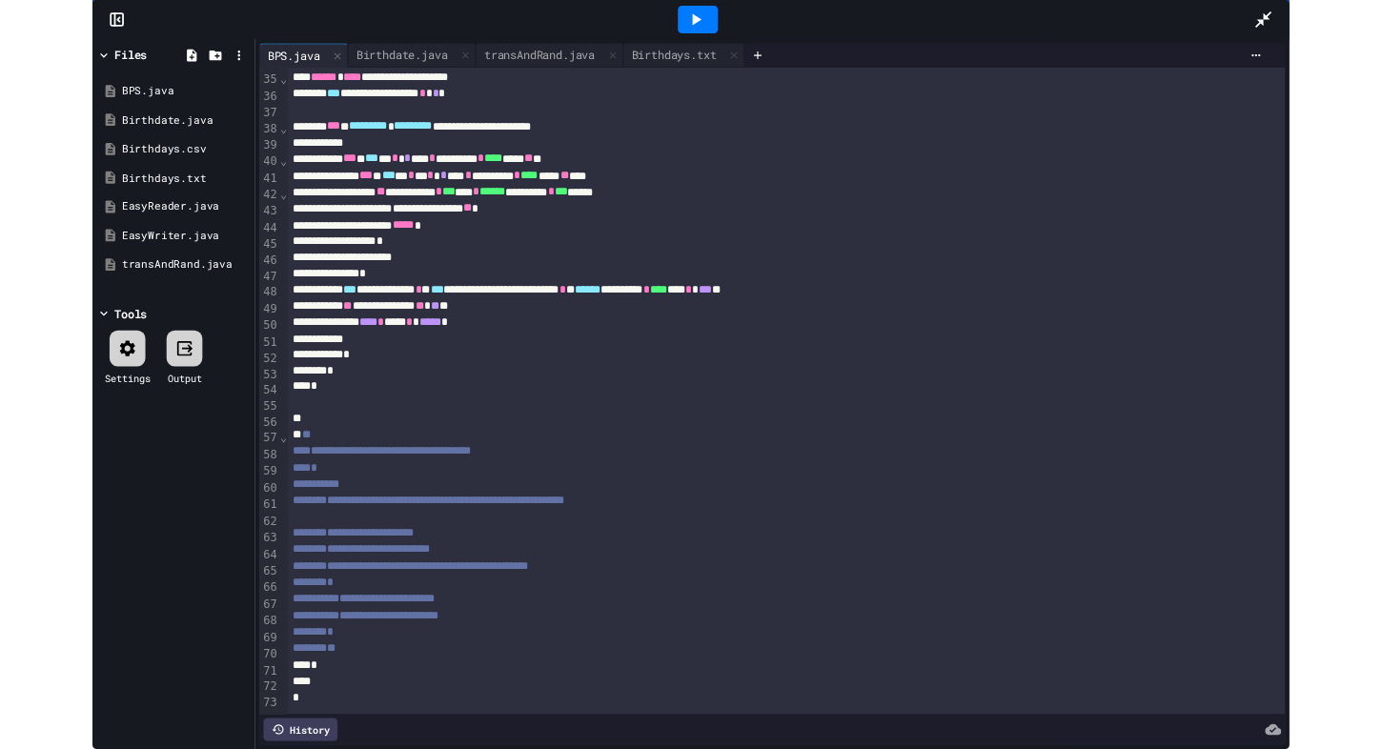
scroll to position [0, 0]
